Goal: Information Seeking & Learning: Learn about a topic

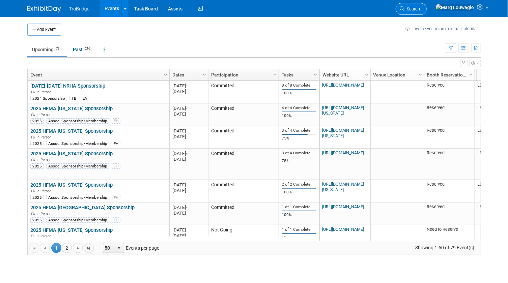
click at [421, 10] on span "Search" at bounding box center [413, 8] width 16 height 5
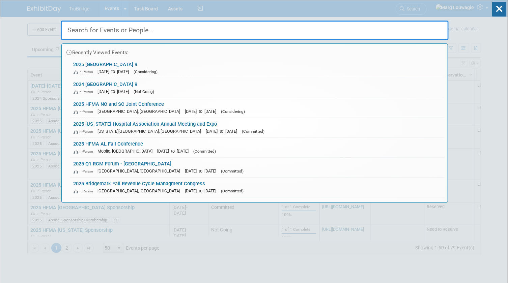
click at [426, 30] on input "text" at bounding box center [255, 31] width 388 height 20
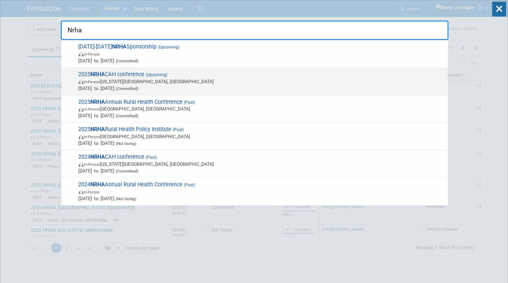
type input "Nrha"
click at [186, 83] on span "In-Person [US_STATE][GEOGRAPHIC_DATA], [GEOGRAPHIC_DATA]" at bounding box center [262, 81] width 366 height 7
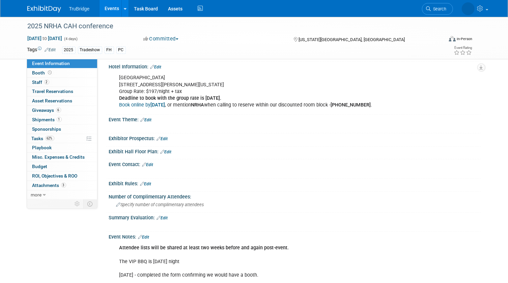
scroll to position [105, 0]
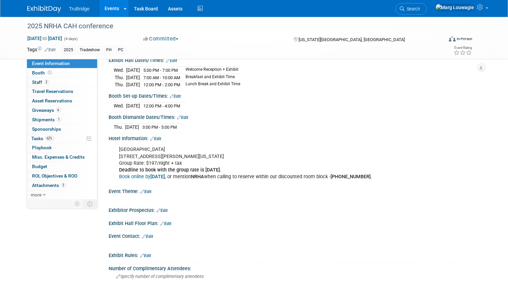
click at [175, 168] on b "Deadline to book with the group rate is September 3." at bounding box center [170, 170] width 102 height 6
click at [159, 137] on link "Edit" at bounding box center [156, 139] width 11 height 5
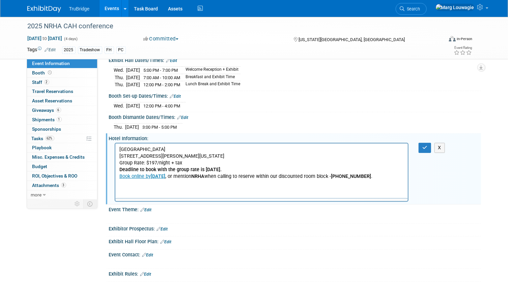
scroll to position [0, 0]
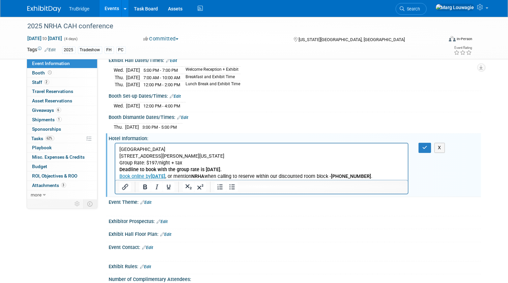
click at [221, 172] on b "Deadline to book with the group rate is September 3." at bounding box center [170, 170] width 102 height 6
click at [420, 145] on button "button" at bounding box center [425, 148] width 12 height 10
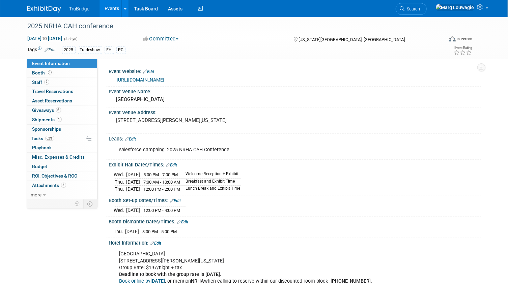
click at [165, 78] on link "[URL][DOMAIN_NAME]" at bounding box center [141, 79] width 48 height 5
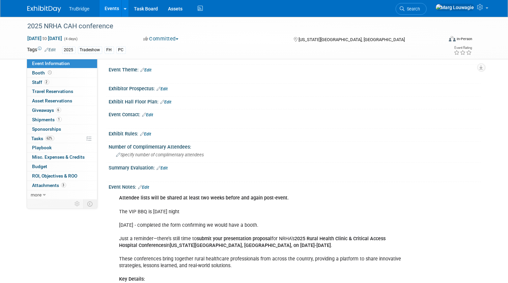
scroll to position [276, 0]
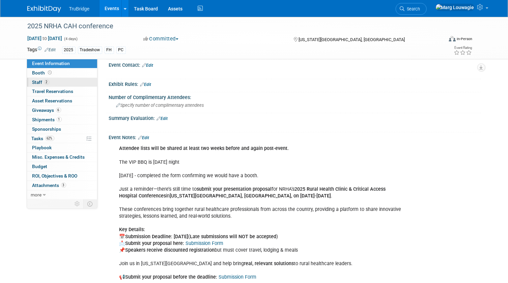
click at [66, 80] on link "2 Staff 2" at bounding box center [62, 82] width 70 height 9
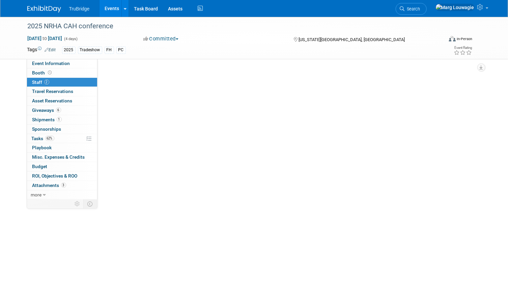
scroll to position [0, 0]
